Goal: Task Accomplishment & Management: Manage account settings

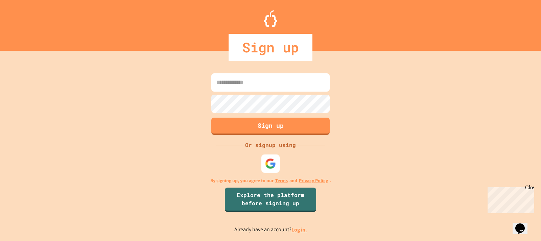
click at [270, 160] on img at bounding box center [270, 163] width 11 height 11
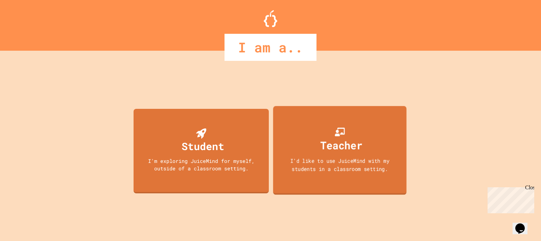
click at [304, 172] on div "I'd like to use JuiceMind with my students in a classroom setting." at bounding box center [340, 165] width 120 height 16
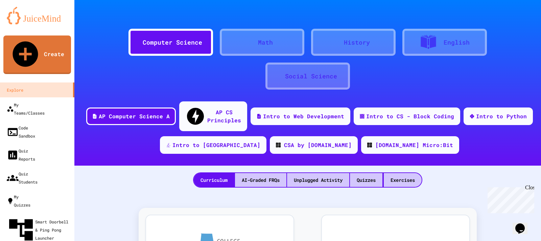
click at [522, 223] on icon "Opens Chat This icon Opens the chat window." at bounding box center [520, 228] width 11 height 11
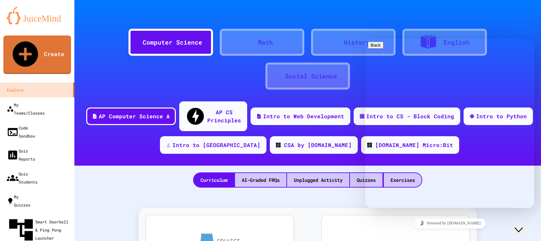
click at [419, 232] on div "Rate this chat Upload File Insert emoji" at bounding box center [450, 242] width 164 height 21
click at [417, 232] on textarea at bounding box center [394, 234] width 52 height 5
type textarea "**********"
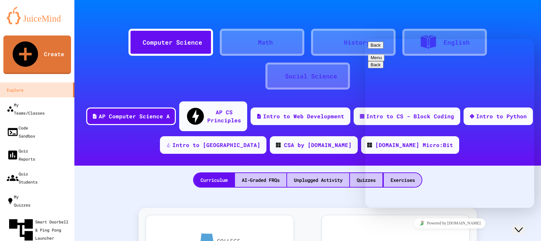
type textarea "**********"
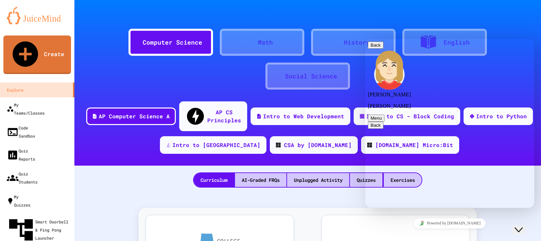
scroll to position [48, 0]
type textarea "**********"
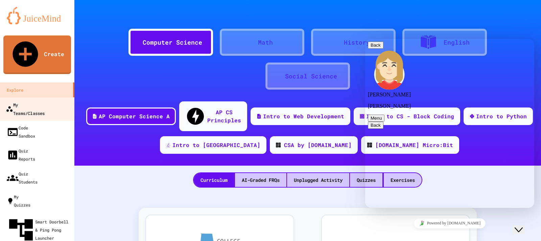
click at [45, 100] on div "My Teams/Classes" at bounding box center [25, 108] width 39 height 17
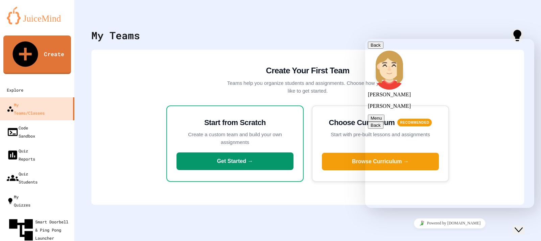
click at [244, 161] on button "Get Started →" at bounding box center [235, 161] width 117 height 18
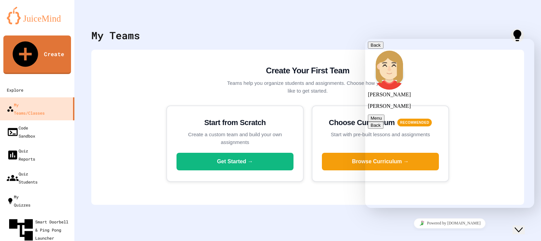
type input "**********"
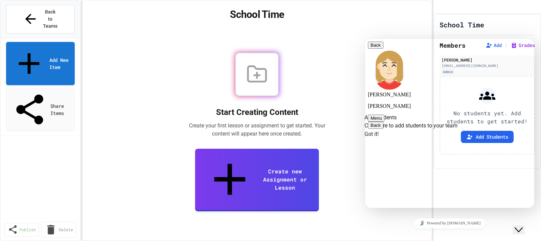
click at [519, 226] on icon "Close Chat This icon closes the chat window." at bounding box center [519, 230] width 8 height 8
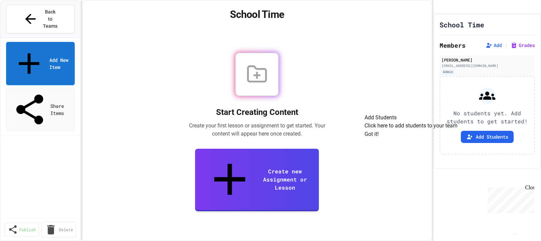
click at [379, 138] on button "Got it!" at bounding box center [372, 134] width 14 height 8
click at [515, 234] on img "Chat widget" at bounding box center [515, 234] width 0 height 0
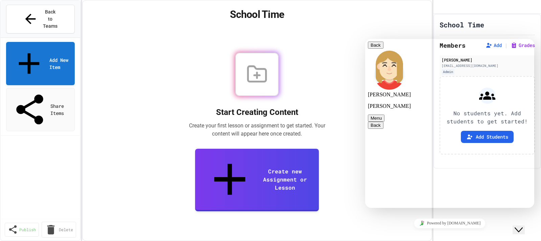
click at [520, 226] on icon "Close Chat This icon closes the chat window." at bounding box center [519, 230] width 8 height 8
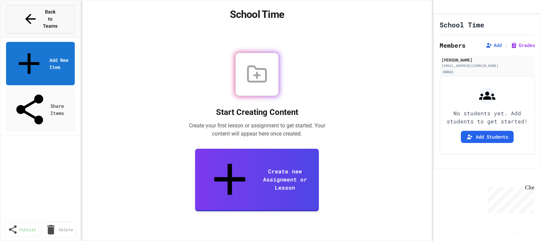
click at [58, 13] on span "Back to Teams" at bounding box center [50, 18] width 16 height 21
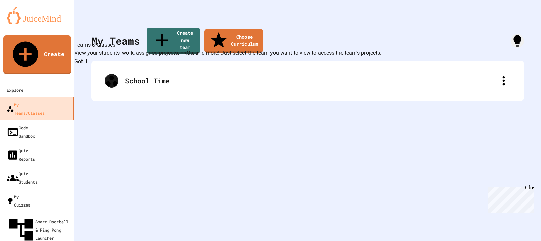
click at [89, 66] on button "Got it!" at bounding box center [81, 61] width 14 height 8
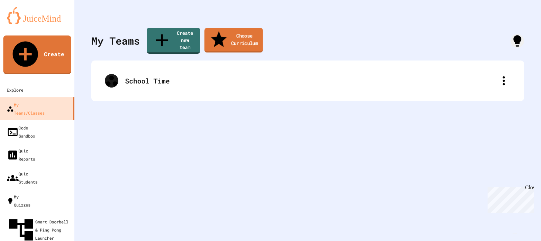
click at [227, 36] on link "Choose Curriculum" at bounding box center [233, 40] width 58 height 25
click at [515, 234] on img "Chat widget" at bounding box center [515, 234] width 0 height 0
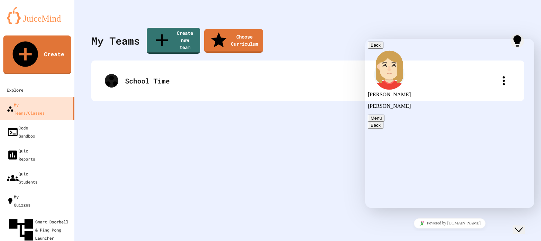
scroll to position [101, 0]
type textarea "**********"
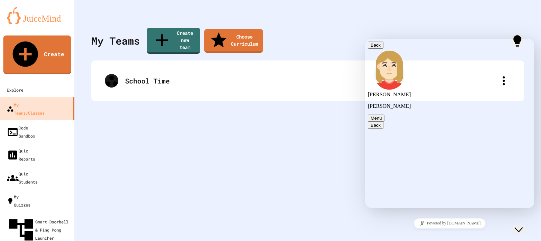
scroll to position [171, 0]
click at [519, 231] on button "Close Chat This icon closes the chat window." at bounding box center [519, 230] width 12 height 9
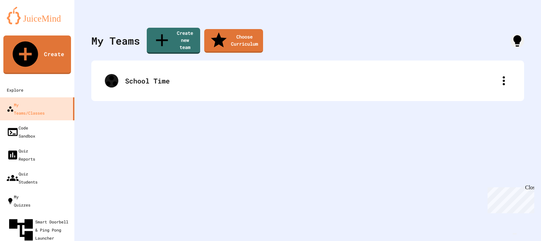
scroll to position [0, 0]
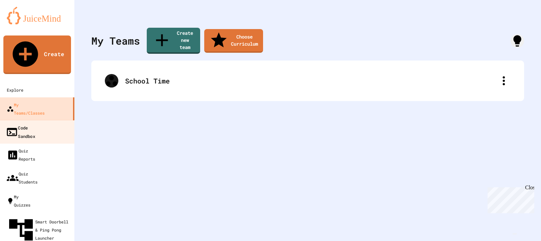
click at [35, 123] on div "Code Sandbox" at bounding box center [20, 131] width 29 height 17
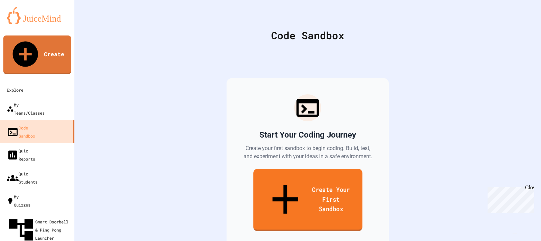
click at [263, 180] on link "Create Your First Sandbox" at bounding box center [307, 200] width 109 height 62
